Goal: Information Seeking & Learning: Learn about a topic

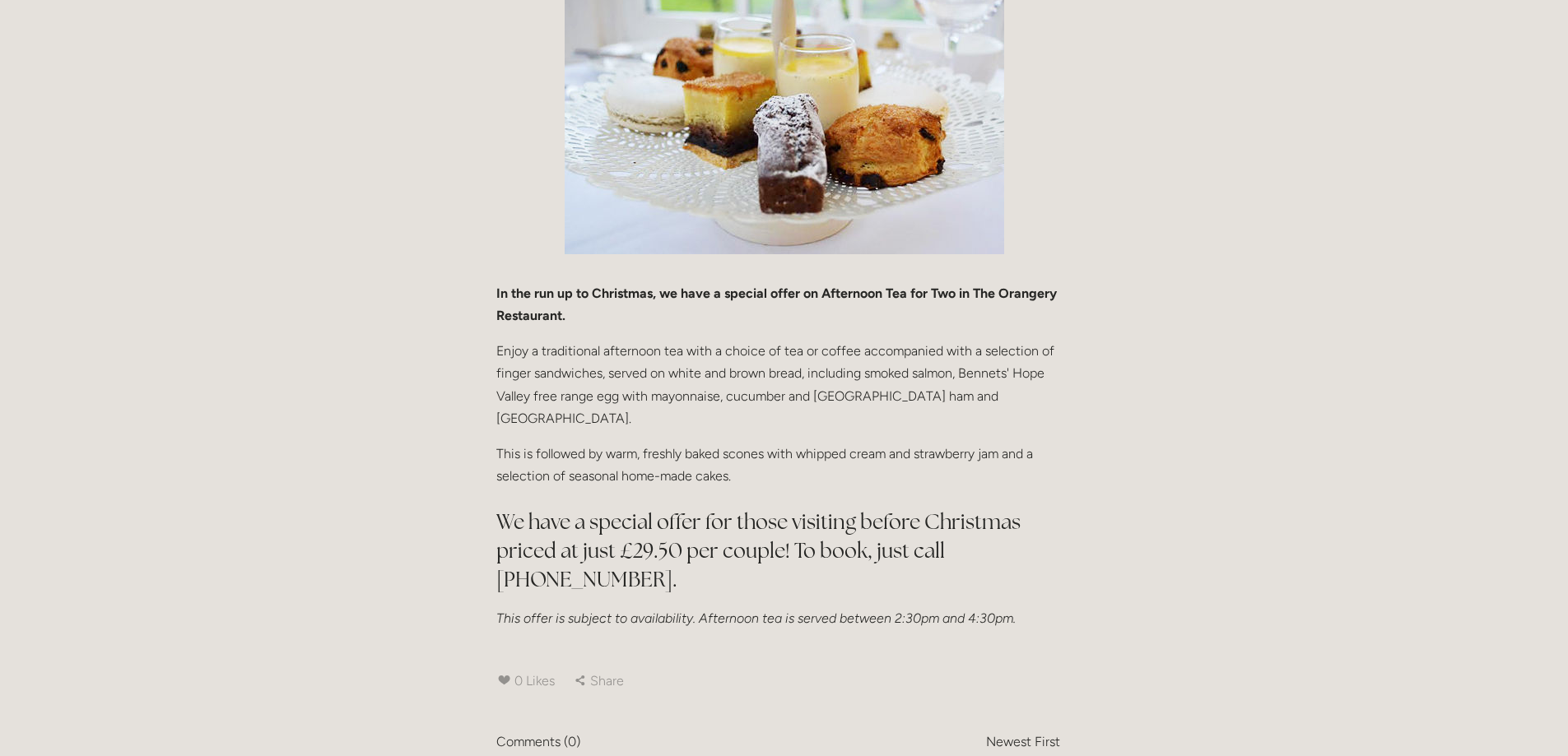
scroll to position [247, 0]
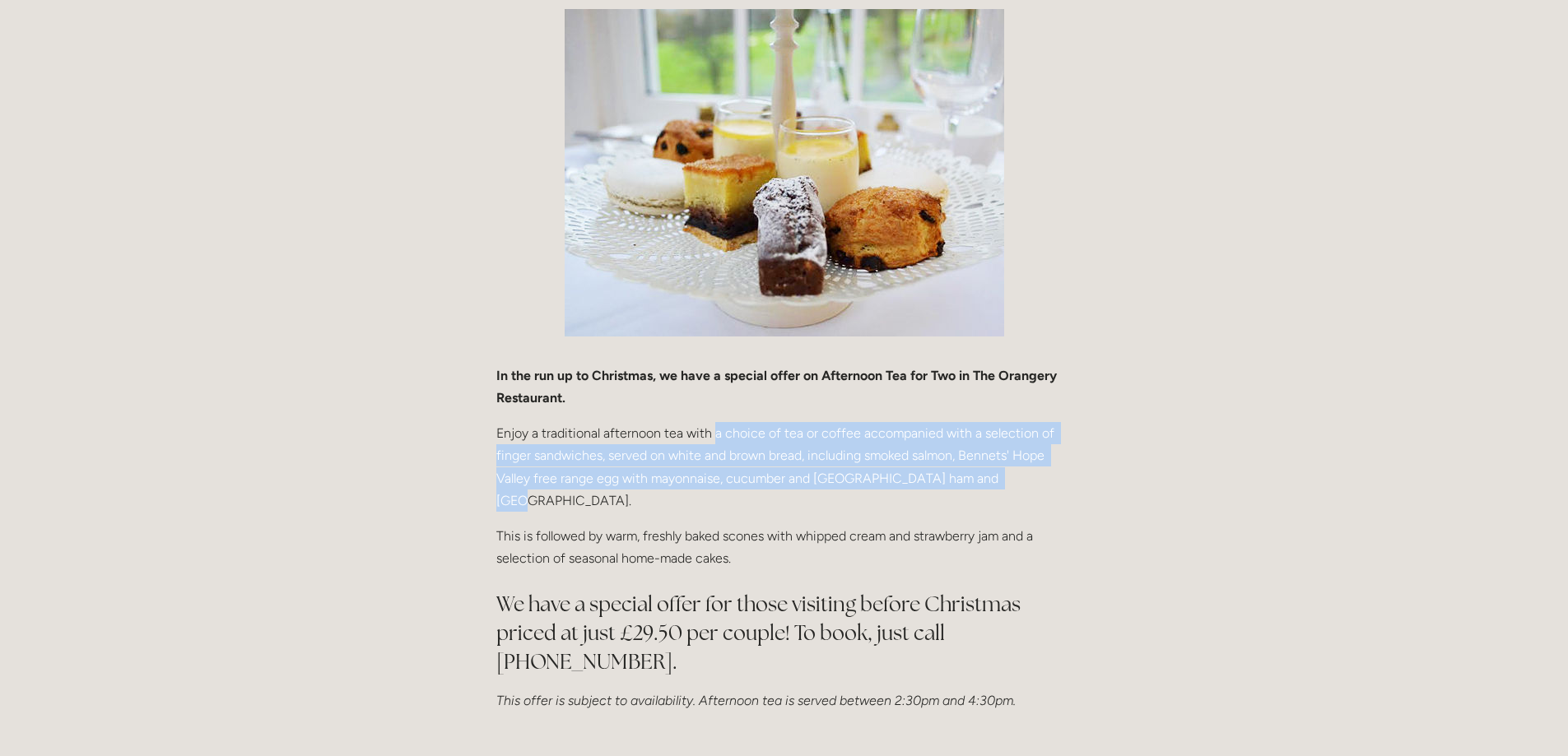
drag, startPoint x: 714, startPoint y: 434, endPoint x: 1046, endPoint y: 475, distance: 334.5
click at [1046, 475] on p "Enjoy a traditional afternoon tea with a choice of tea or coffee accompanied wi…" at bounding box center [784, 468] width 576 height 90
click at [1012, 486] on p "Enjoy a traditional afternoon tea with a choice of tea or coffee accompanied wi…" at bounding box center [784, 468] width 576 height 90
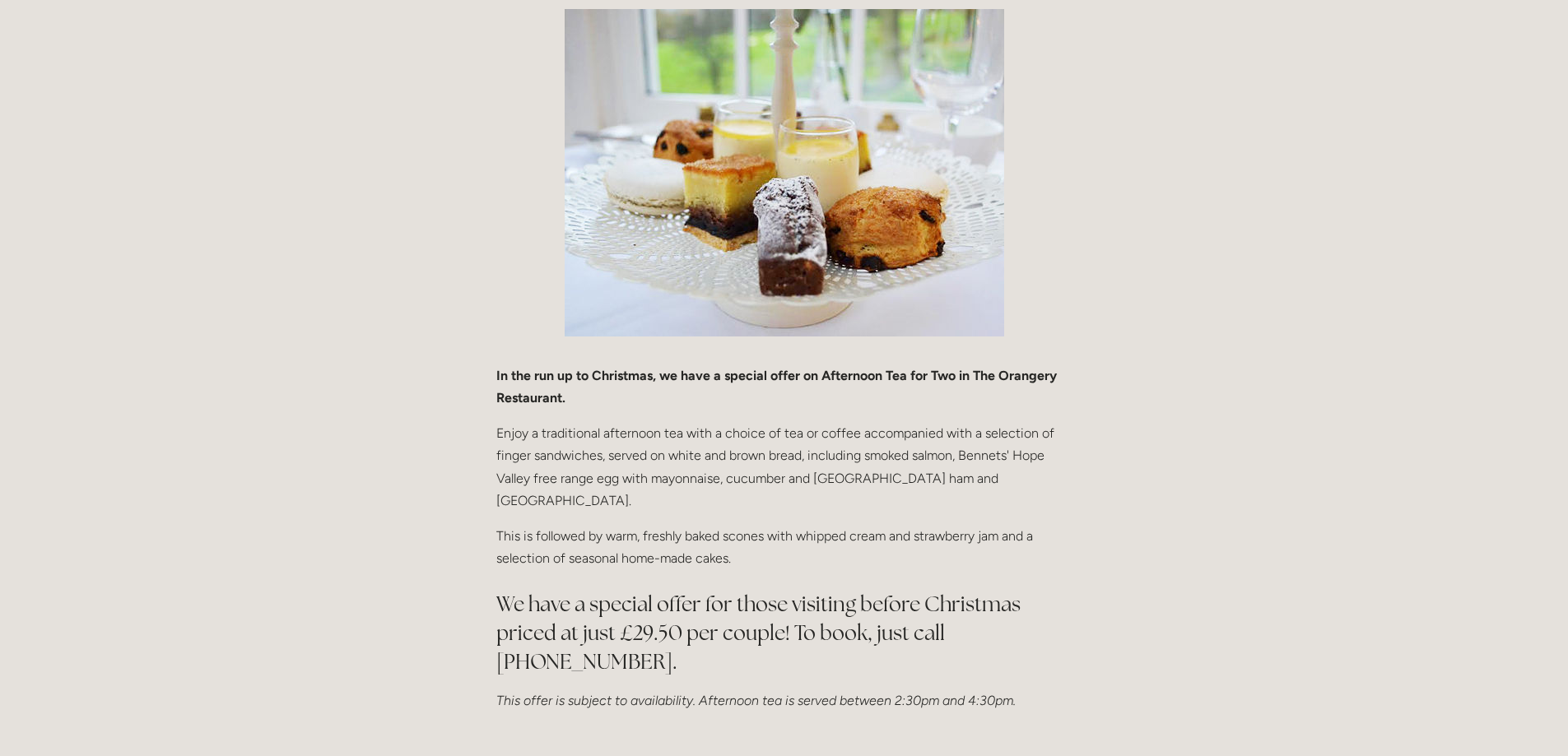
click at [787, 525] on p "This is followed by warm, freshly baked scones with whipped cream and strawberr…" at bounding box center [784, 547] width 576 height 44
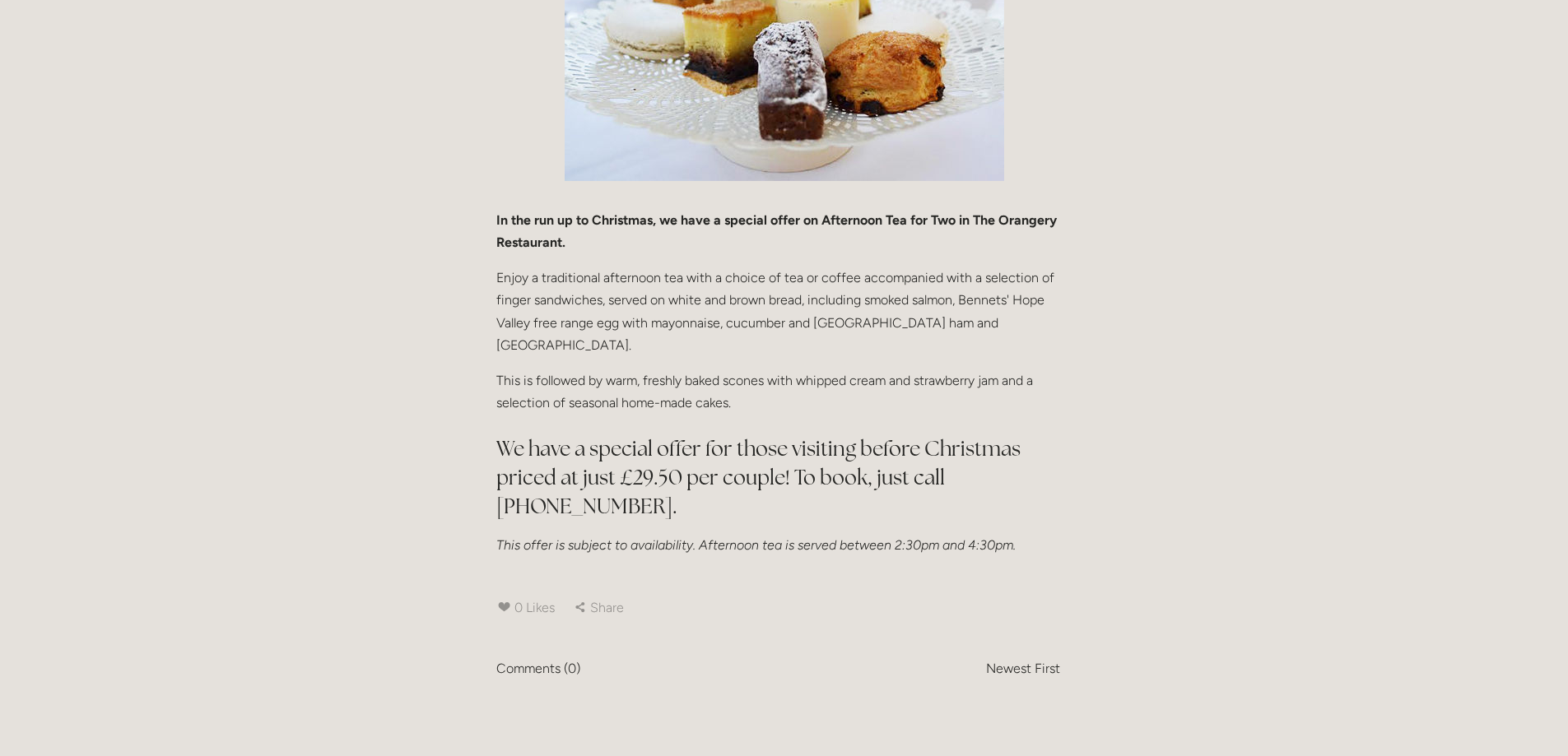
scroll to position [411, 0]
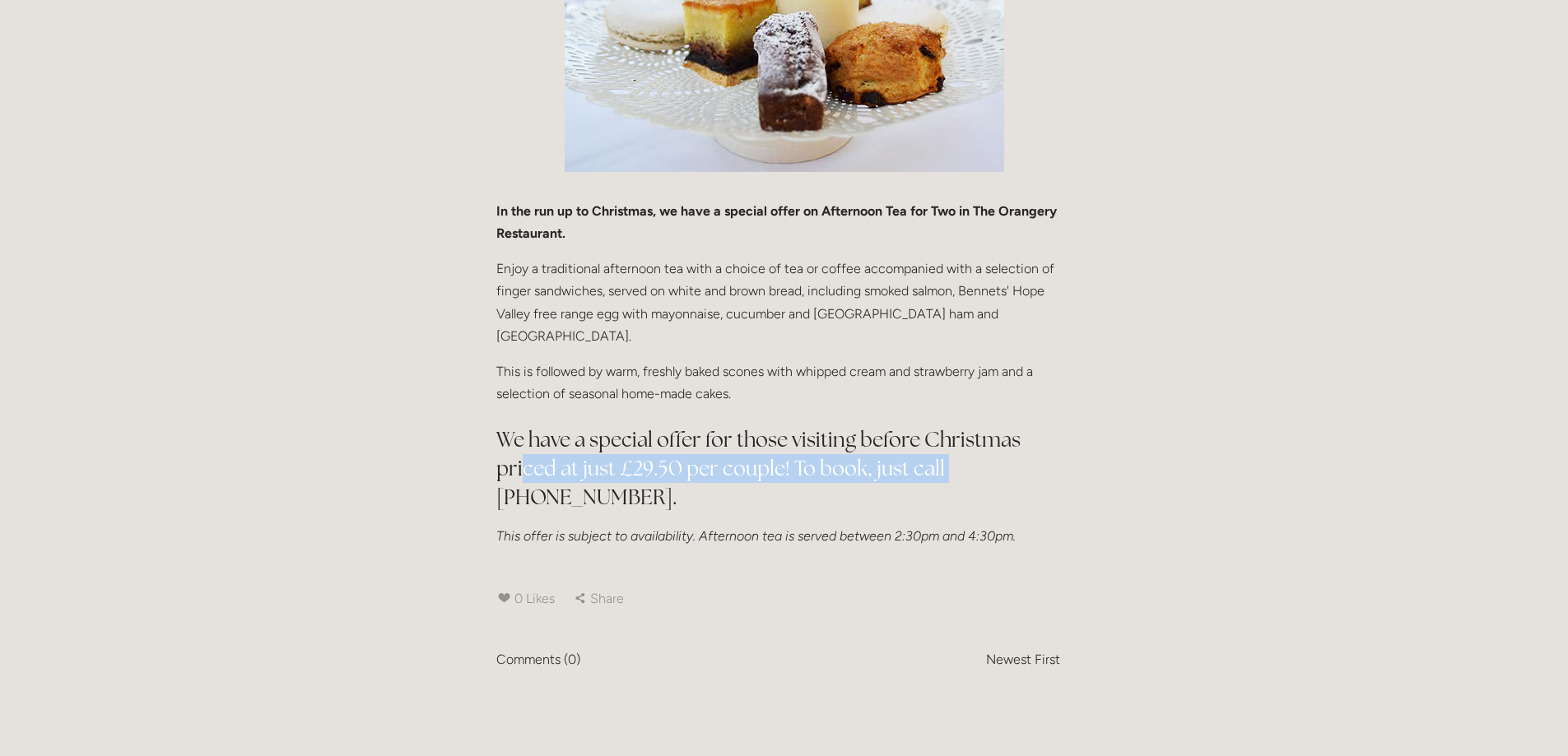
drag, startPoint x: 521, startPoint y: 446, endPoint x: 916, endPoint y: 468, distance: 395.6
click at [949, 459] on h2 "We have a special offer for those visiting before Christmas priced at just £29.…" at bounding box center [784, 469] width 576 height 86
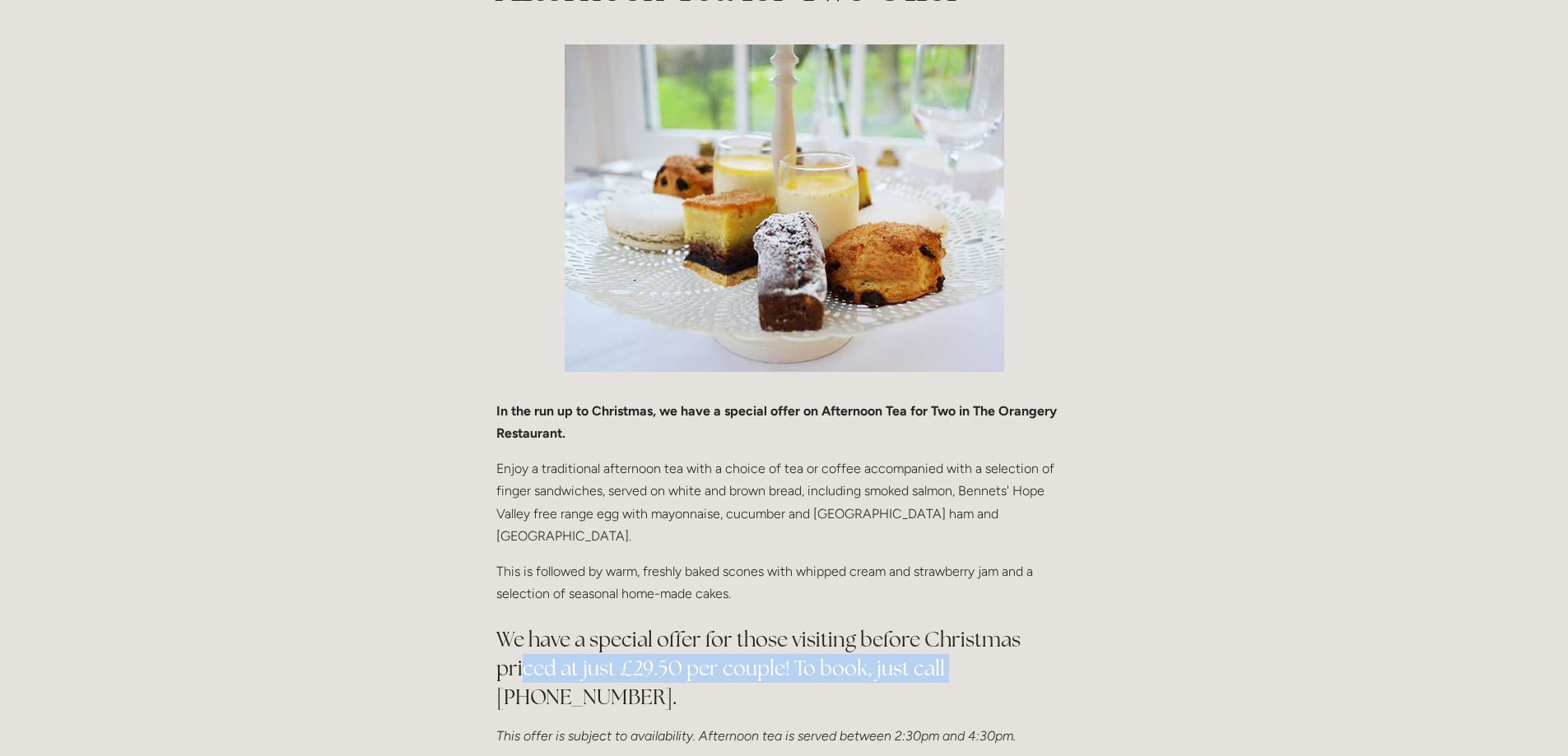
scroll to position [0, 0]
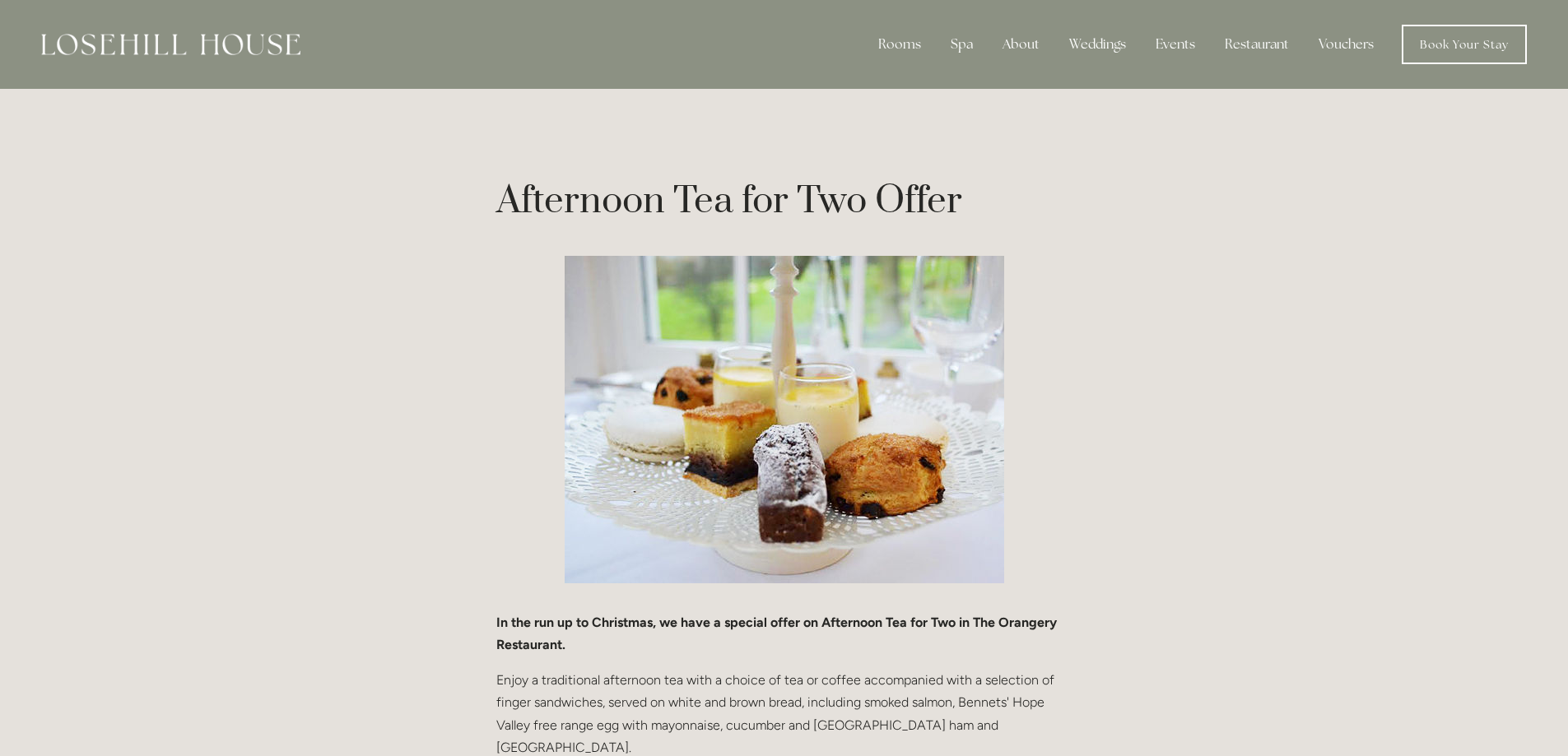
click at [163, 57] on div at bounding box center [171, 44] width 259 height 39
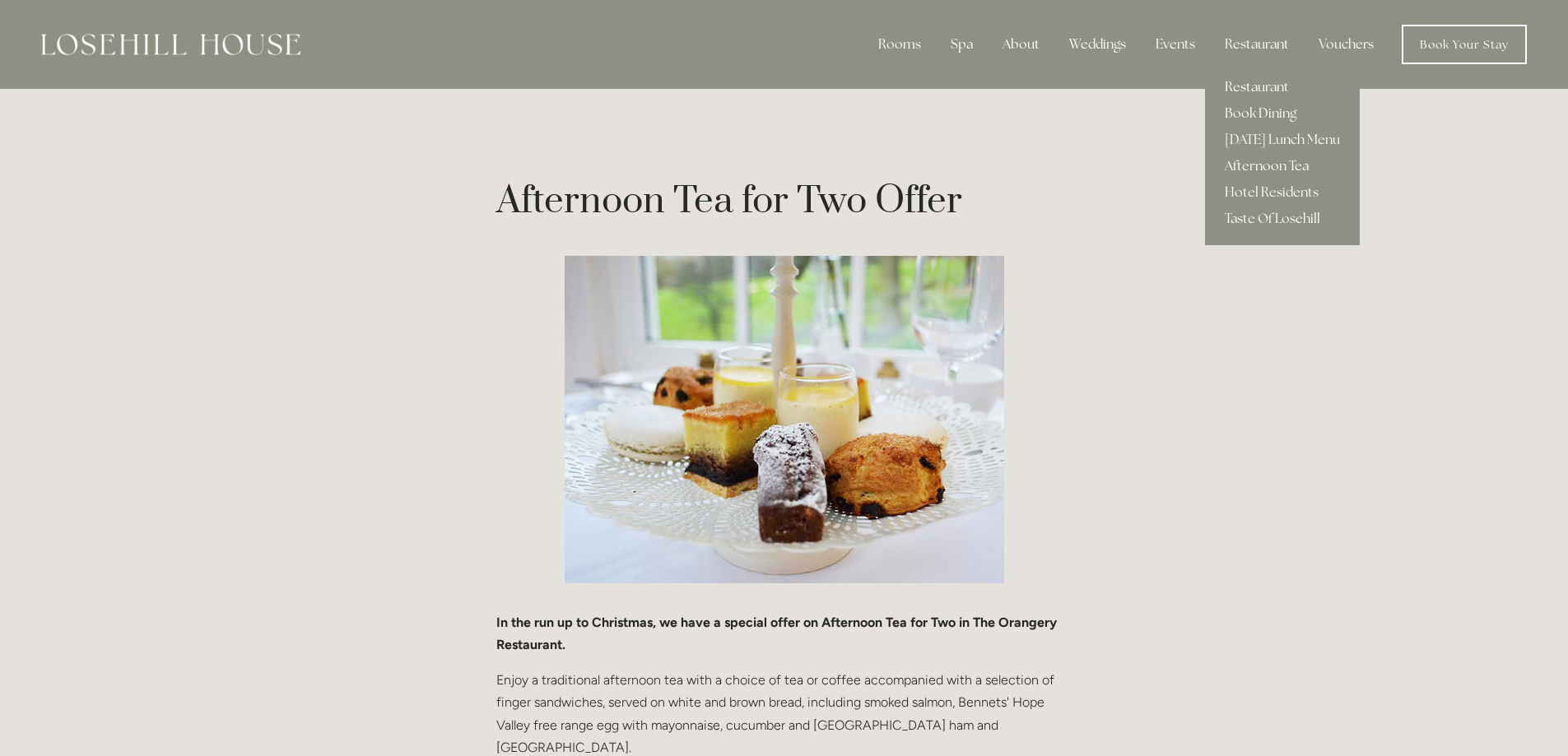
click at [1267, 157] on link "Afternoon Tea" at bounding box center [1281, 166] width 154 height 26
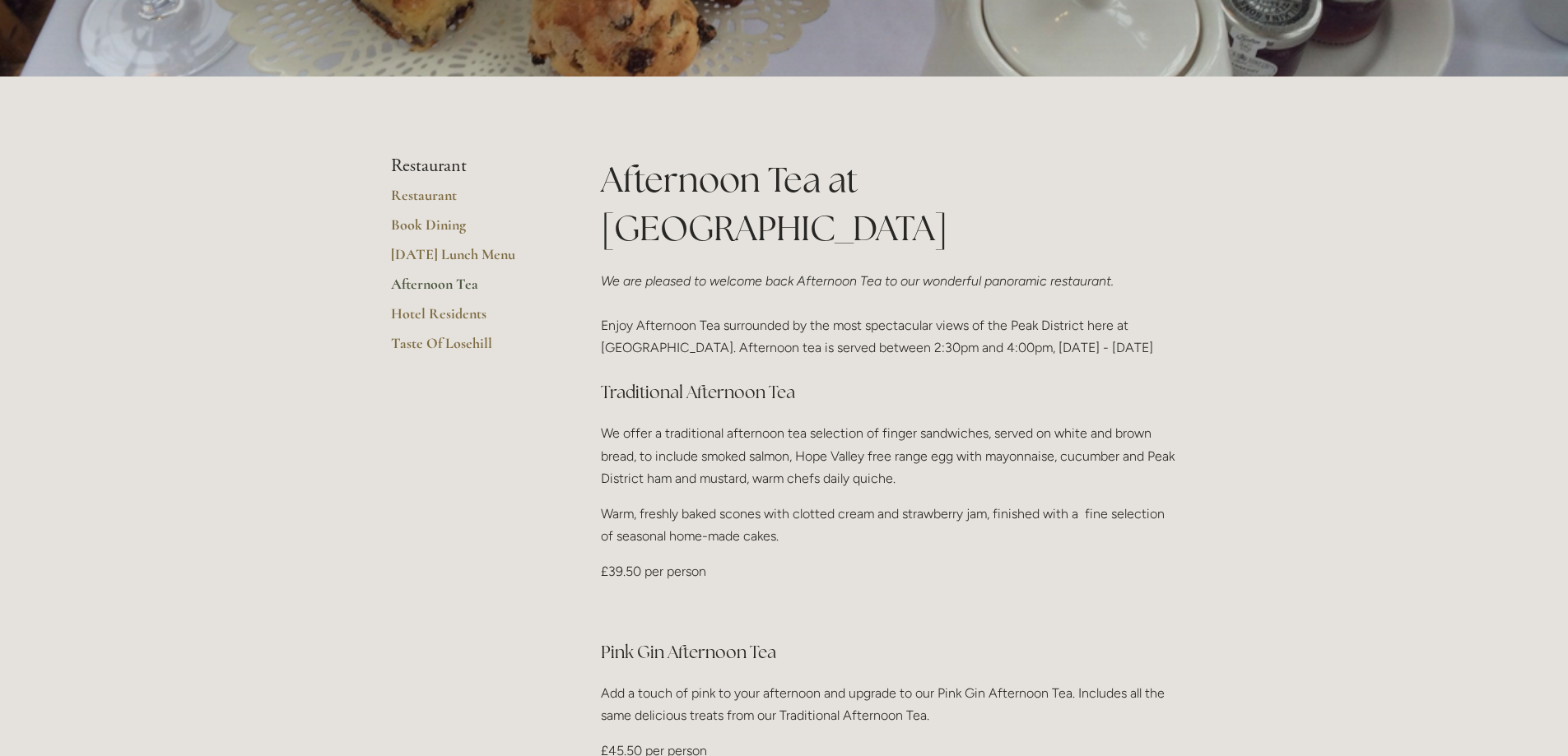
scroll to position [329, 0]
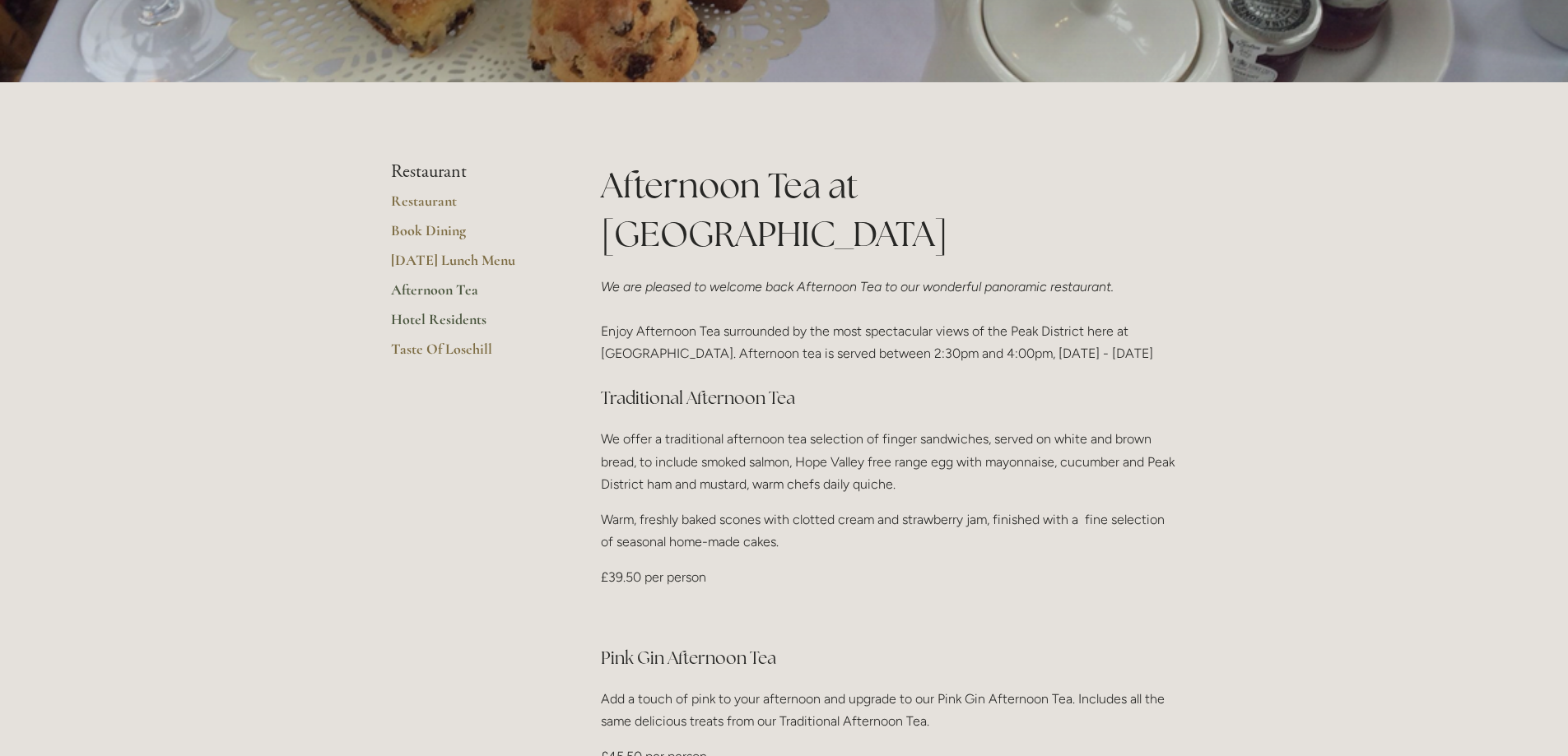
click at [451, 320] on link "Hotel Residents" at bounding box center [470, 325] width 157 height 30
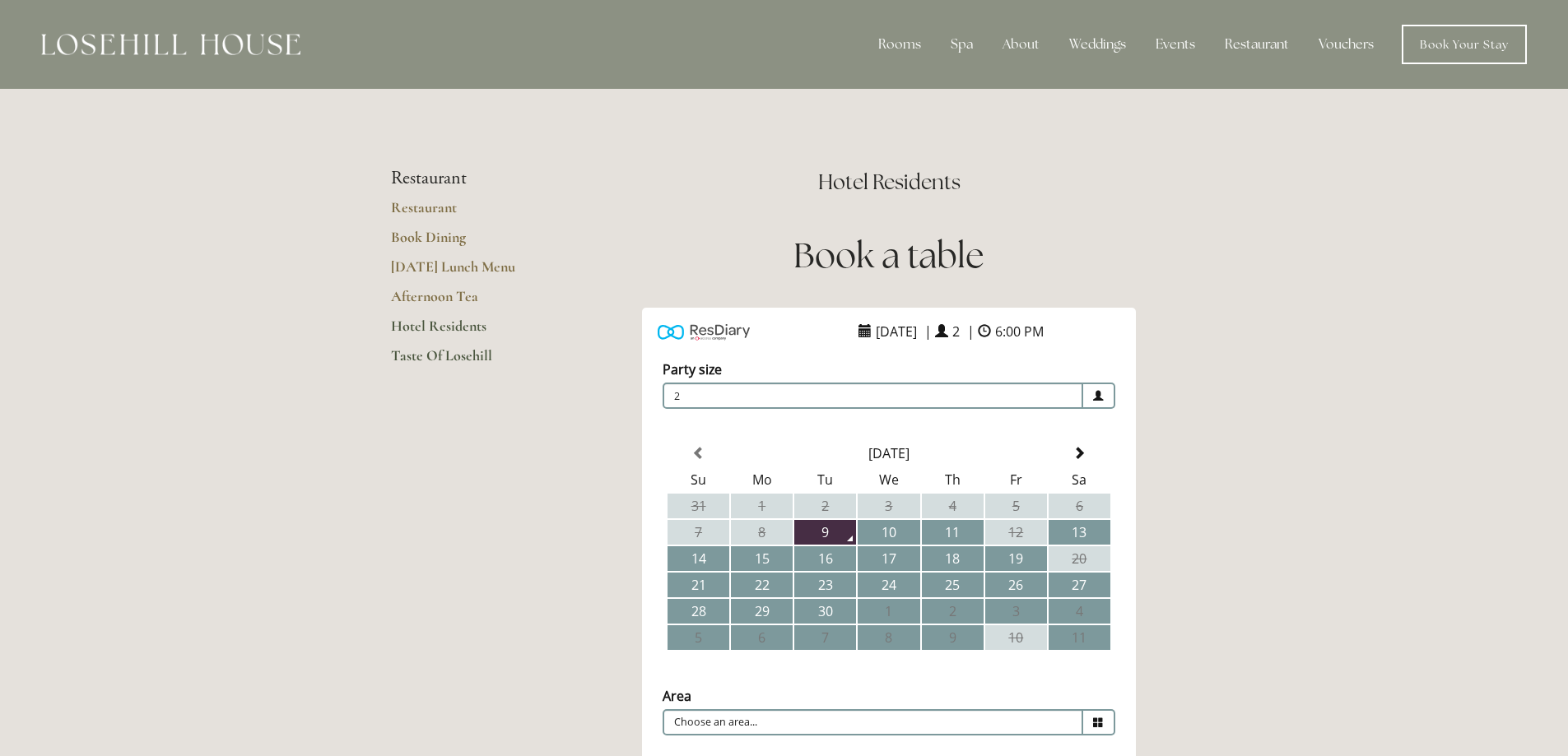
click at [446, 362] on link "Taste Of Losehill" at bounding box center [470, 361] width 157 height 30
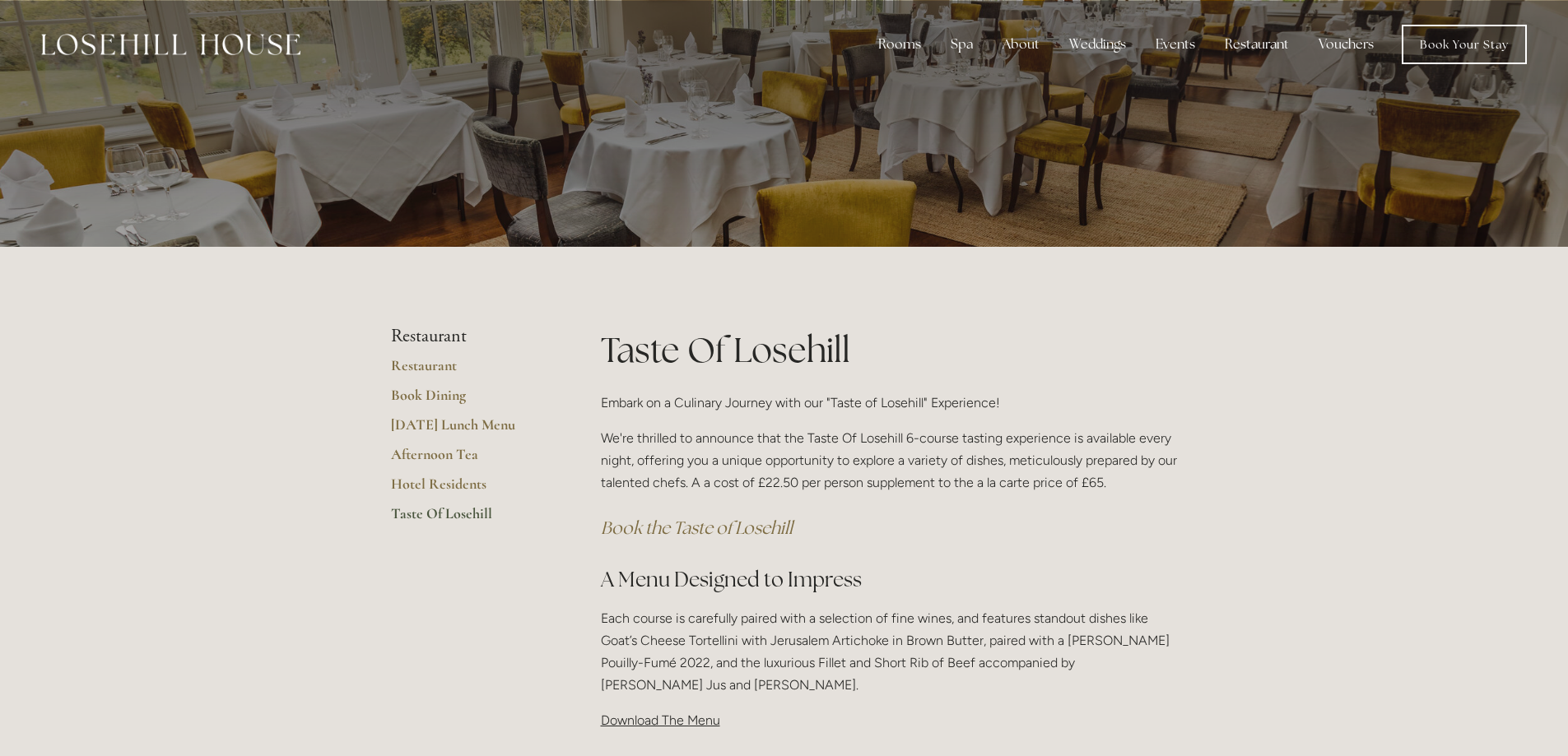
click at [1330, 49] on link "Vouchers" at bounding box center [1346, 44] width 81 height 33
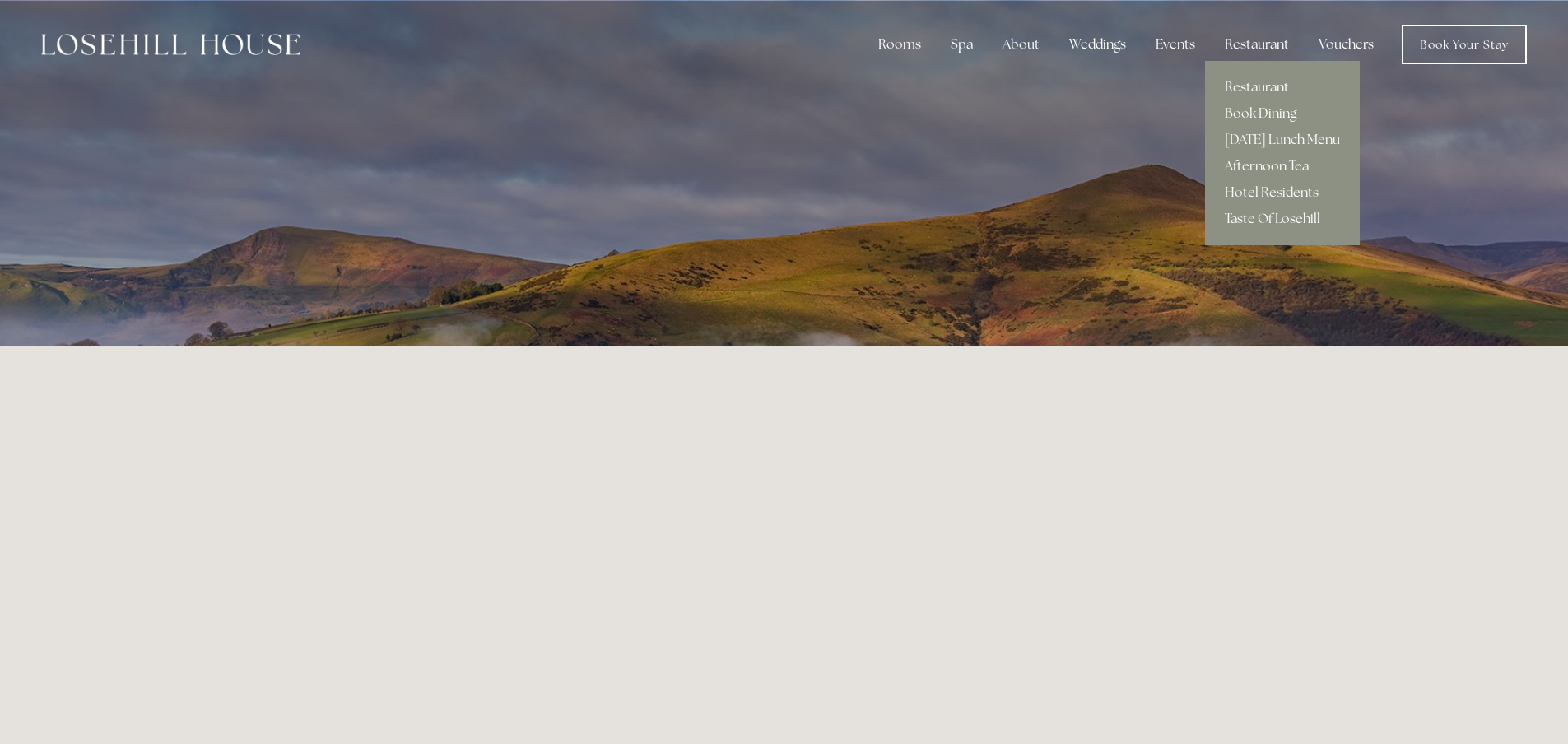
click at [1284, 166] on link "Afternoon Tea" at bounding box center [1281, 166] width 154 height 26
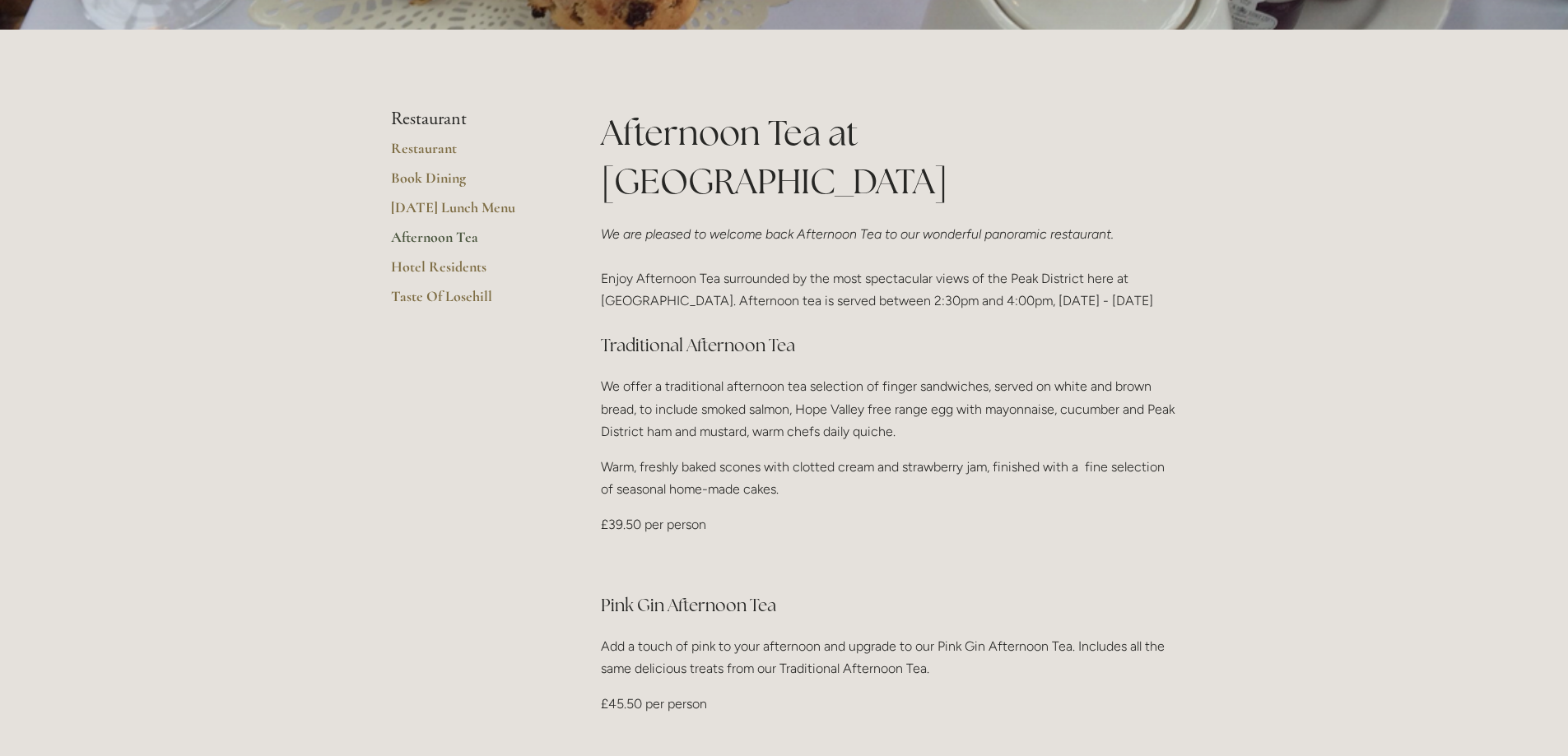
scroll to position [411, 0]
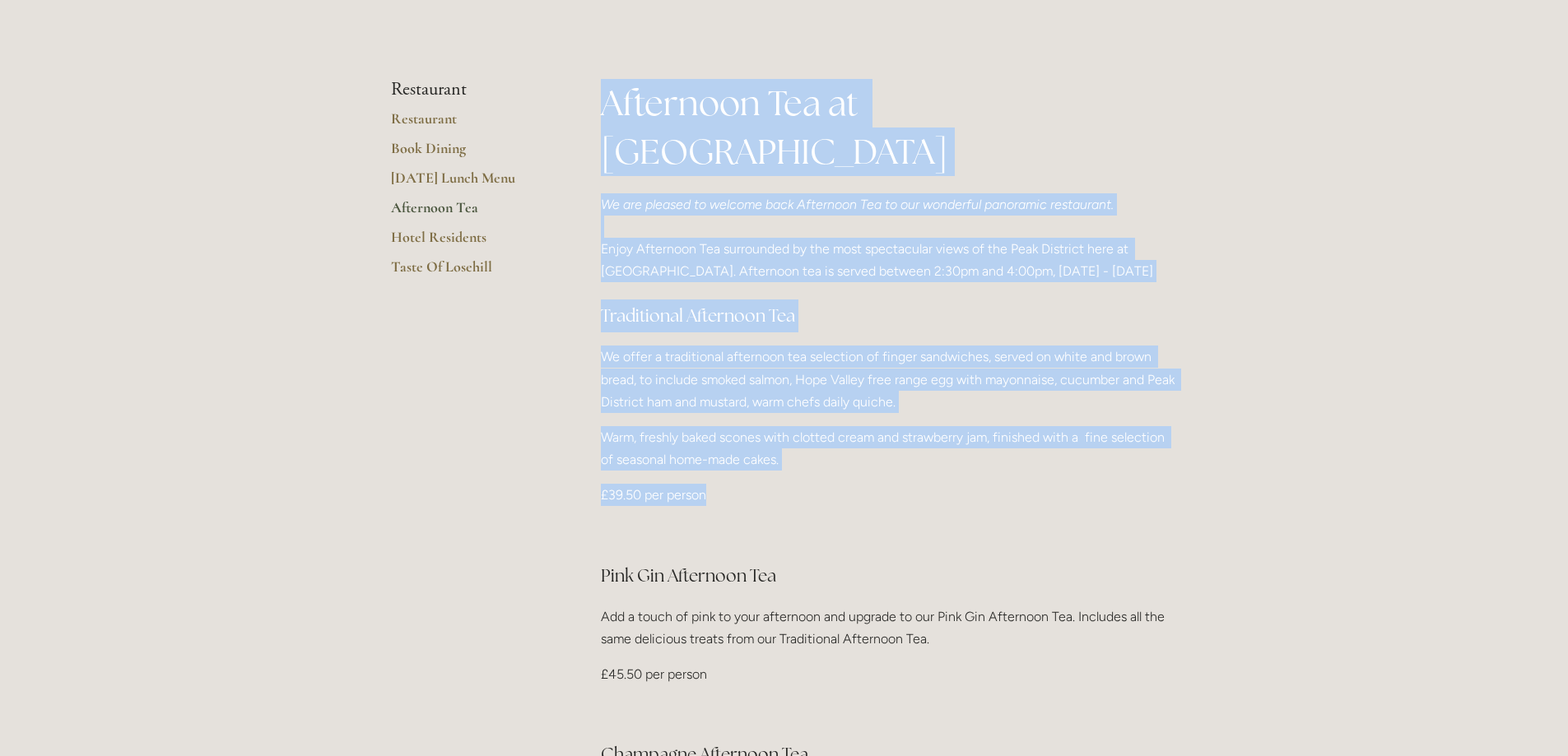
drag, startPoint x: 601, startPoint y: 304, endPoint x: 796, endPoint y: 449, distance: 243.0
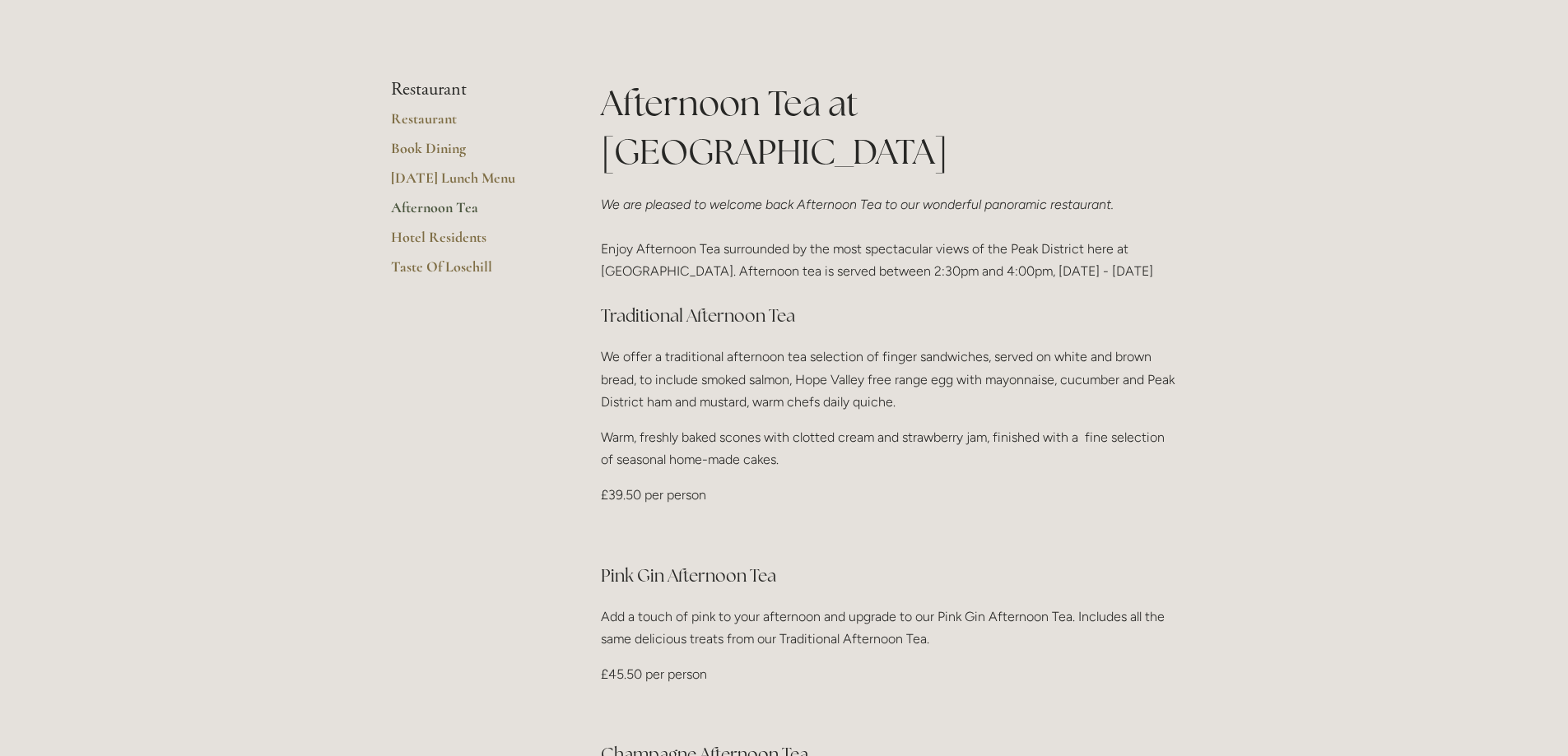
click at [839, 459] on div "Afternoon Tea at [GEOGRAPHIC_DATA] We are pleased to welcome back Afternoon Tea…" at bounding box center [889, 489] width 577 height 821
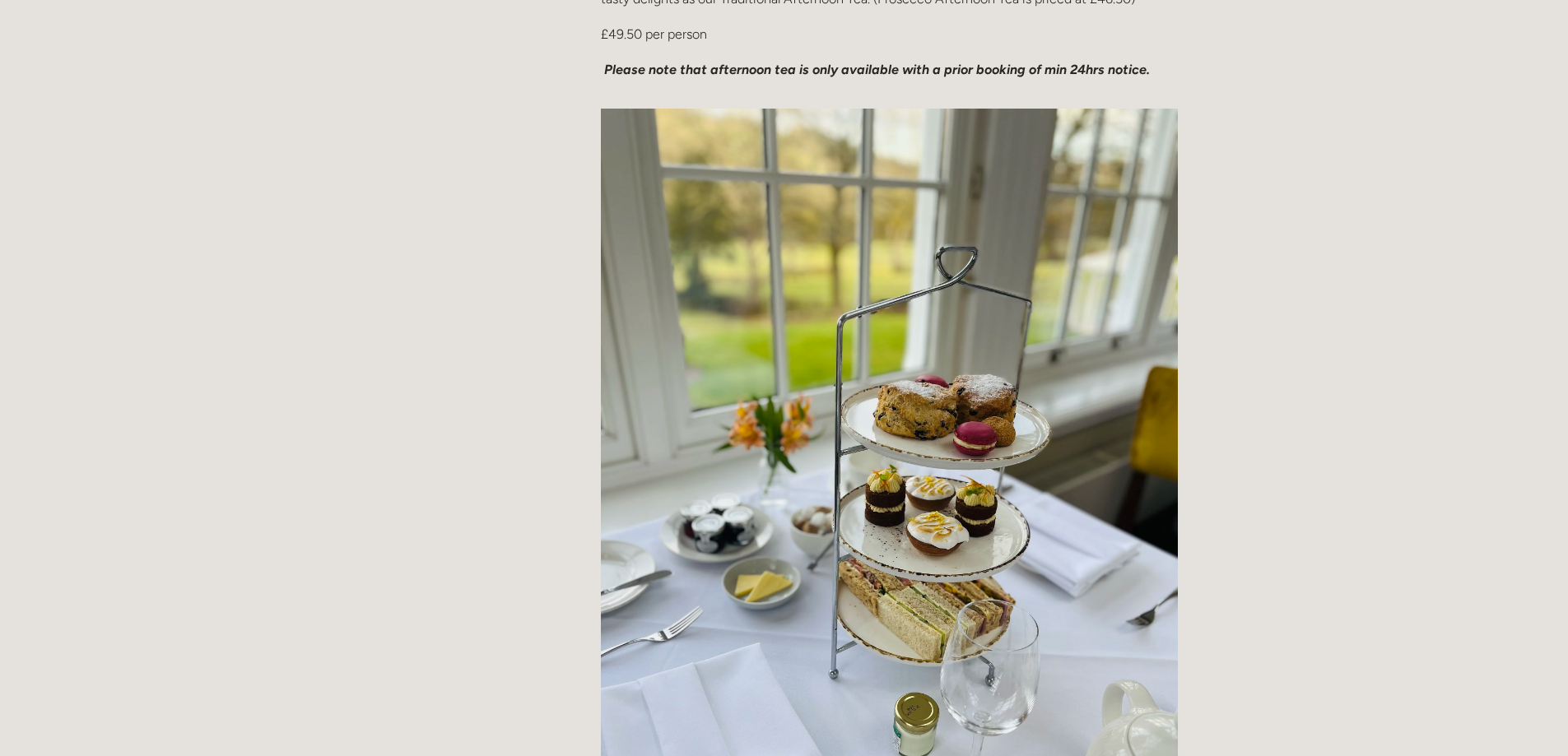
scroll to position [1234, 0]
